Goal: Task Accomplishment & Management: Complete application form

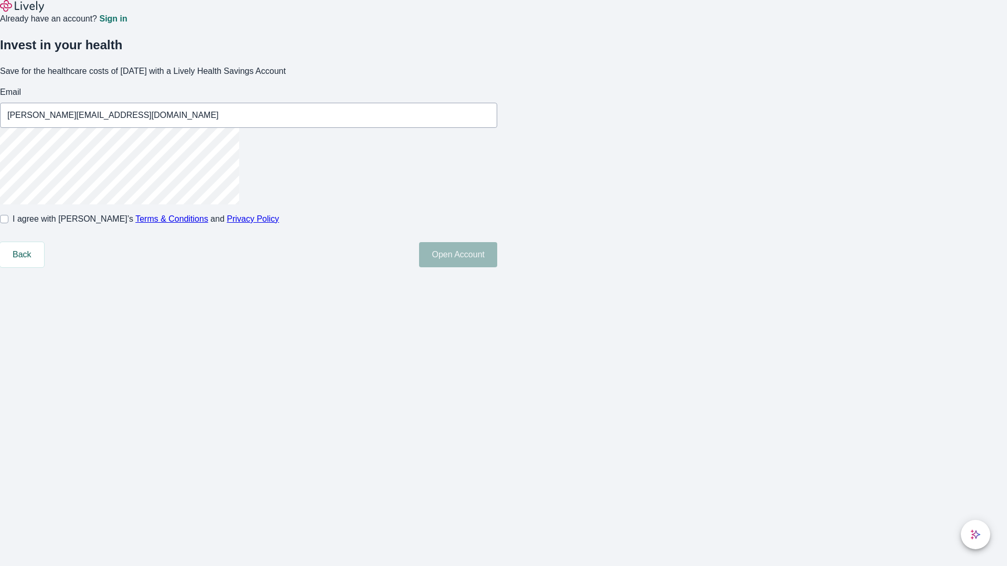
click at [8, 223] on input "I agree with Lively’s Terms & Conditions and Privacy Policy" at bounding box center [4, 219] width 8 height 8
checkbox input "true"
click at [497, 267] on button "Open Account" at bounding box center [458, 254] width 78 height 25
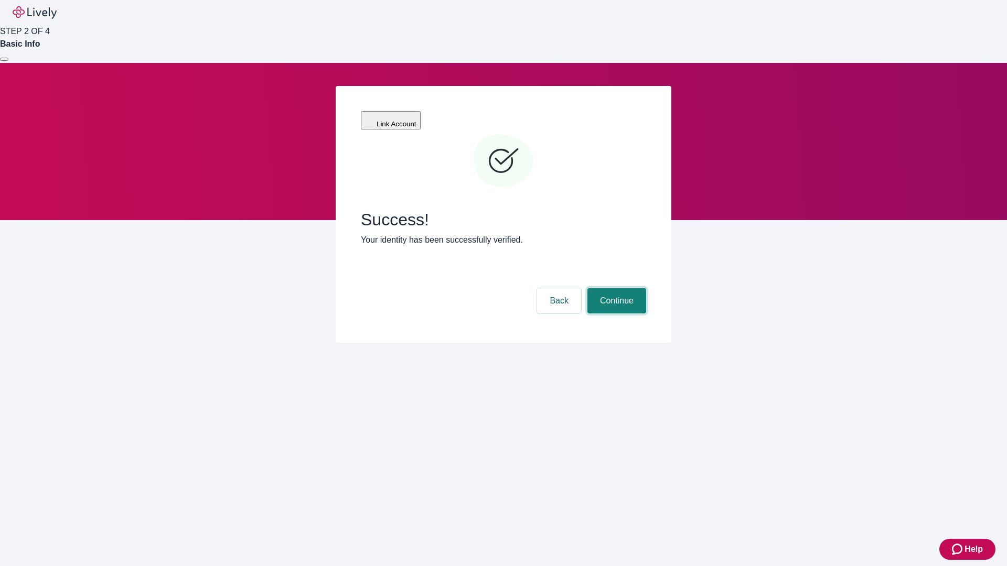
click at [615, 288] on button "Continue" at bounding box center [616, 300] width 59 height 25
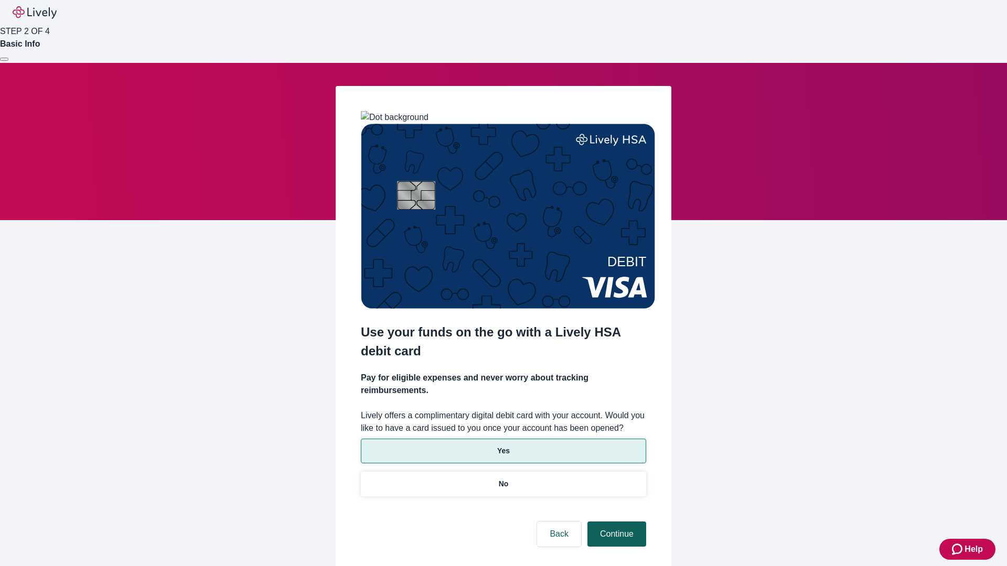
click at [503, 446] on p "Yes" at bounding box center [503, 451] width 13 height 11
click at [615, 522] on button "Continue" at bounding box center [616, 534] width 59 height 25
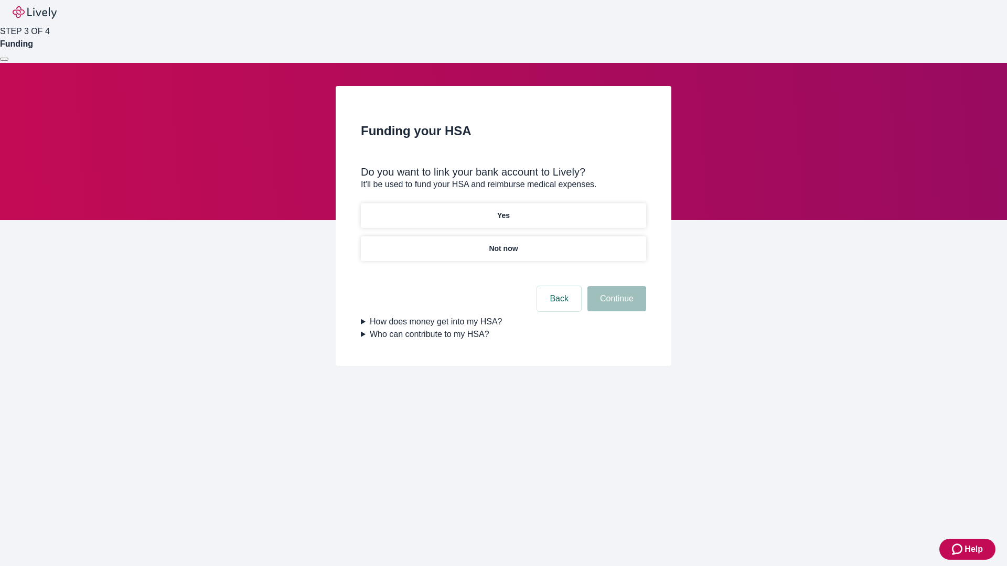
click at [503, 243] on p "Not now" at bounding box center [503, 248] width 29 height 11
click at [615, 305] on button "Continue" at bounding box center [616, 298] width 59 height 25
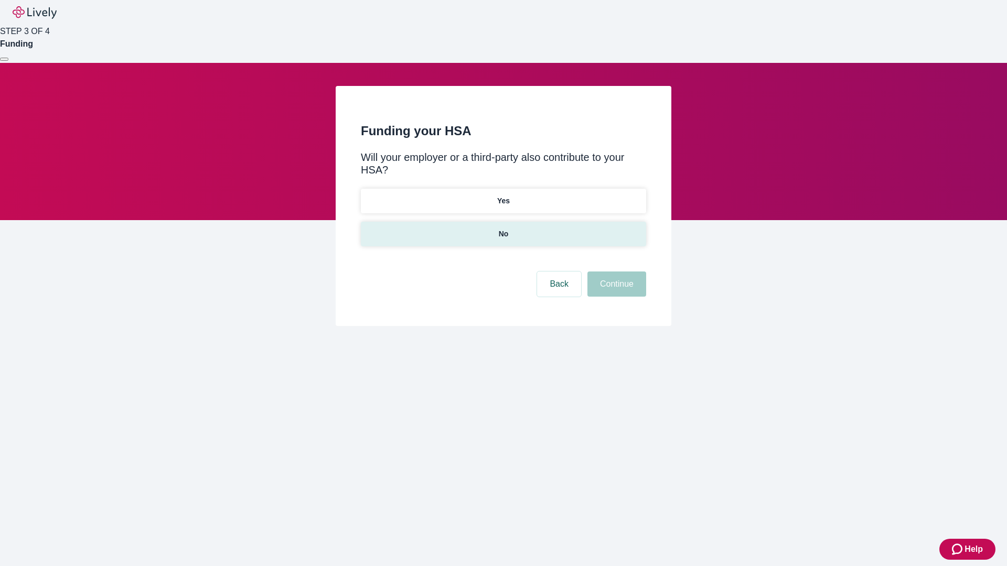
click at [503, 229] on p "No" at bounding box center [504, 234] width 10 height 11
click at [615, 272] on button "Continue" at bounding box center [616, 284] width 59 height 25
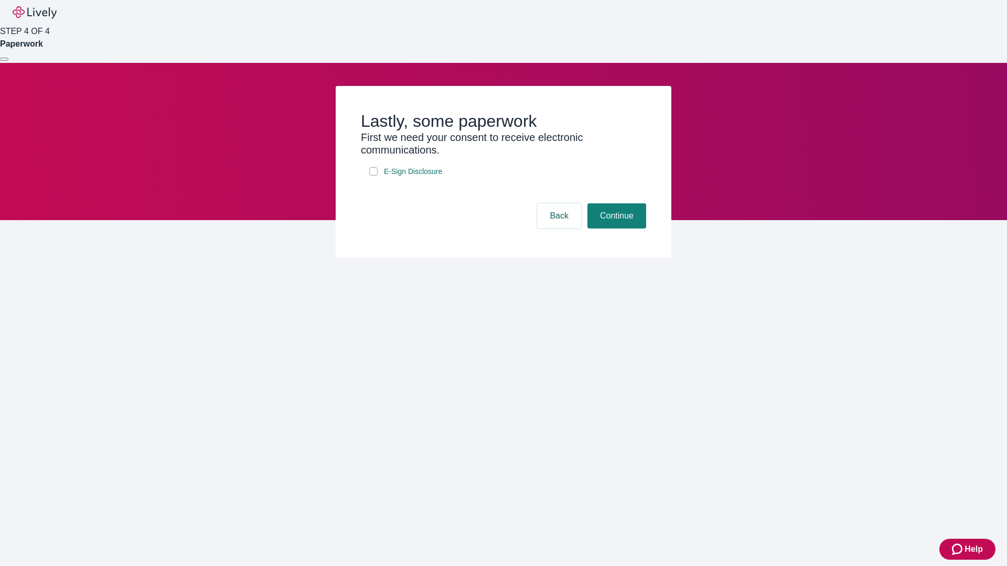
click at [373, 176] on input "E-Sign Disclosure" at bounding box center [373, 171] width 8 height 8
checkbox input "true"
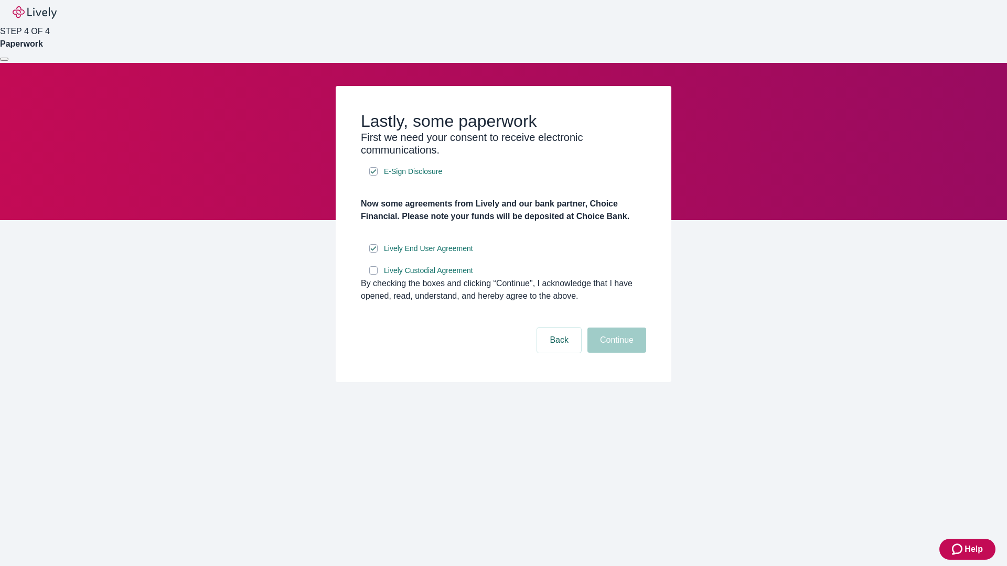
click at [373, 275] on input "Lively Custodial Agreement" at bounding box center [373, 270] width 8 height 8
checkbox input "true"
click at [615, 353] on button "Continue" at bounding box center [616, 340] width 59 height 25
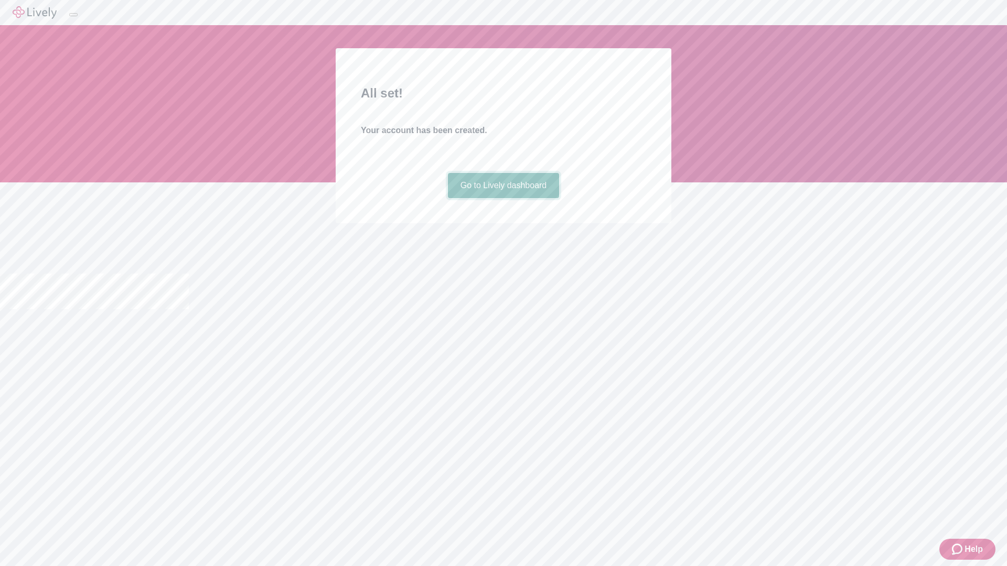
click at [503, 198] on link "Go to Lively dashboard" at bounding box center [504, 185] width 112 height 25
